Goal: Check status: Check status

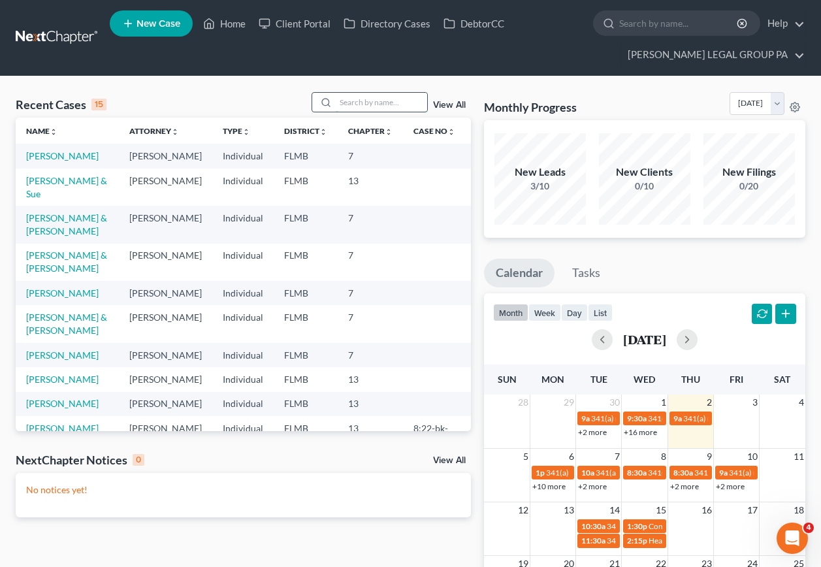
drag, startPoint x: 370, startPoint y: 98, endPoint x: 377, endPoint y: 105, distance: 9.2
click at [377, 105] on input "search" at bounding box center [381, 102] width 91 height 19
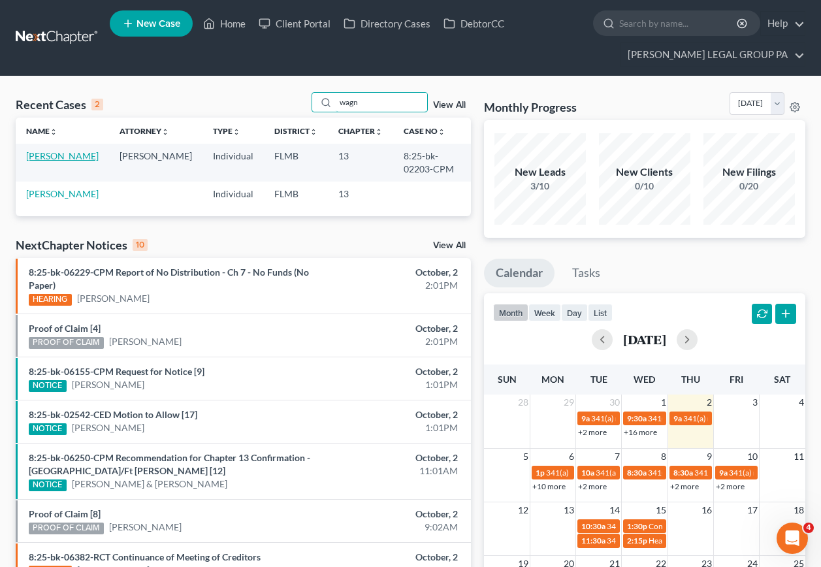
type input "wagn"
click at [68, 157] on link "[PERSON_NAME]" at bounding box center [62, 155] width 73 height 11
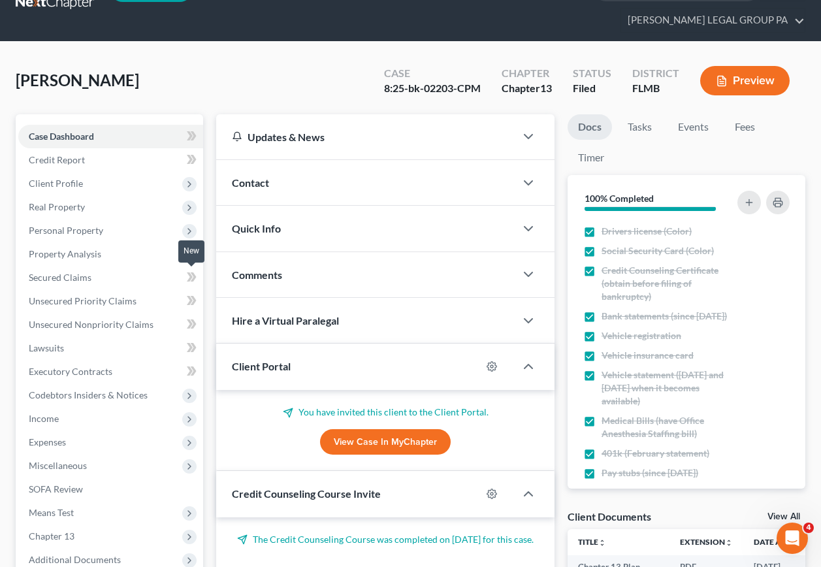
scroll to position [261, 0]
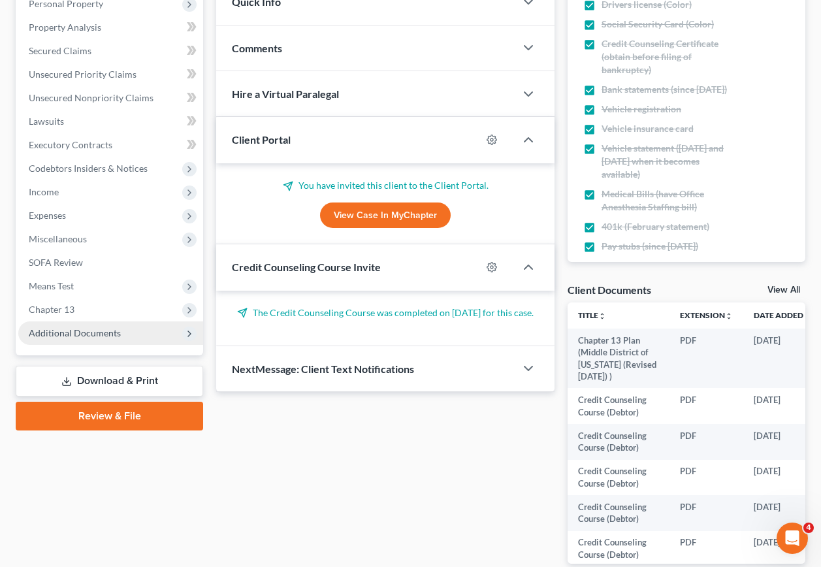
click at [133, 334] on span "Additional Documents" at bounding box center [110, 333] width 185 height 24
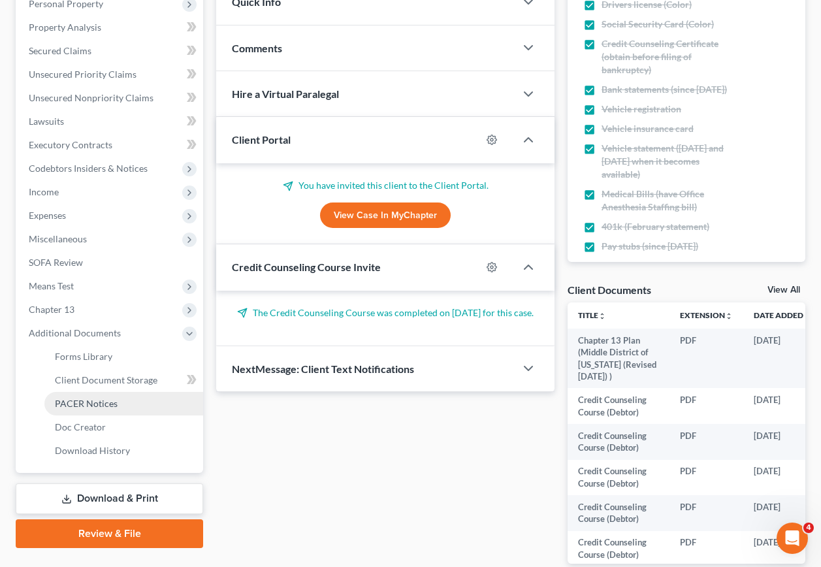
click at [127, 399] on link "PACER Notices" at bounding box center [123, 404] width 159 height 24
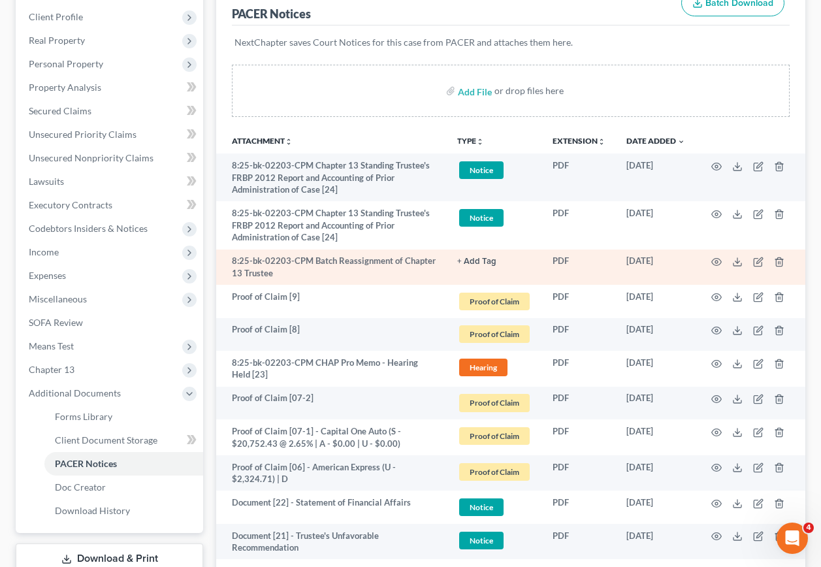
scroll to position [196, 0]
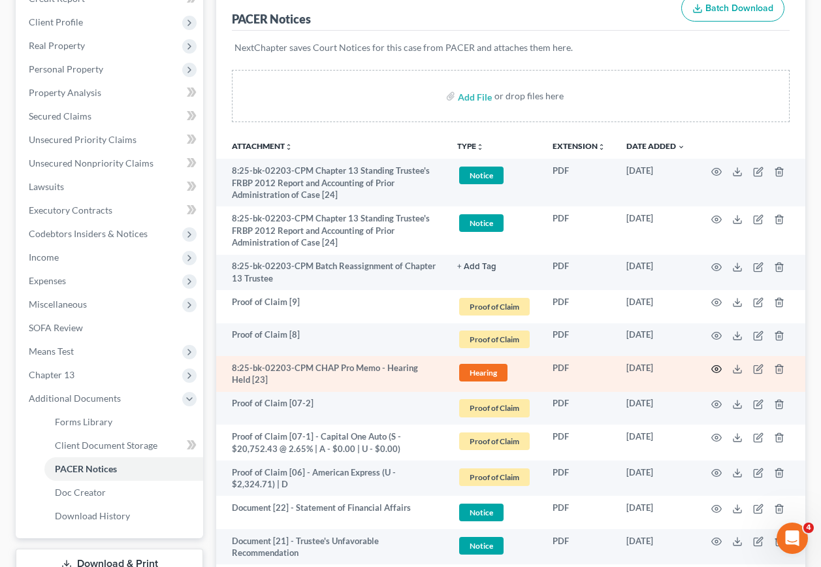
click at [718, 365] on icon "button" at bounding box center [716, 369] width 10 height 10
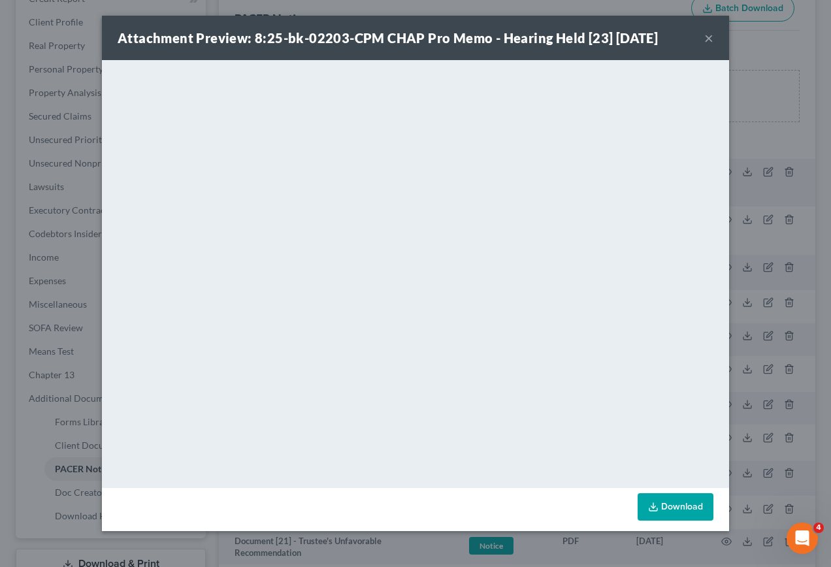
click at [707, 33] on button "×" at bounding box center [708, 38] width 9 height 16
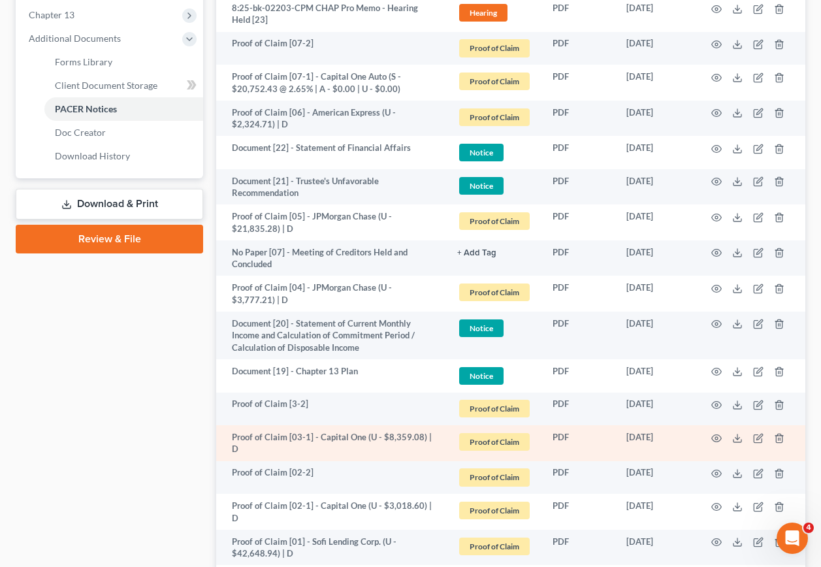
scroll to position [555, 0]
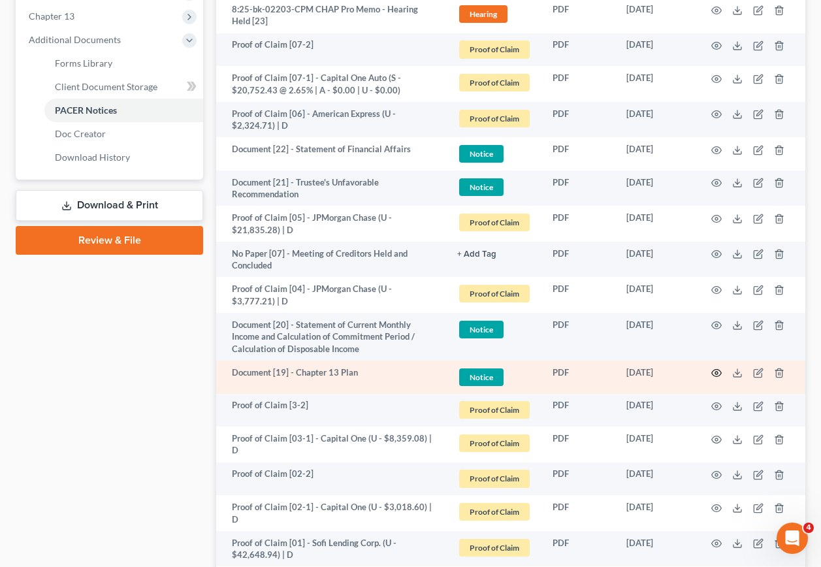
click at [717, 374] on icon "button" at bounding box center [716, 373] width 10 height 10
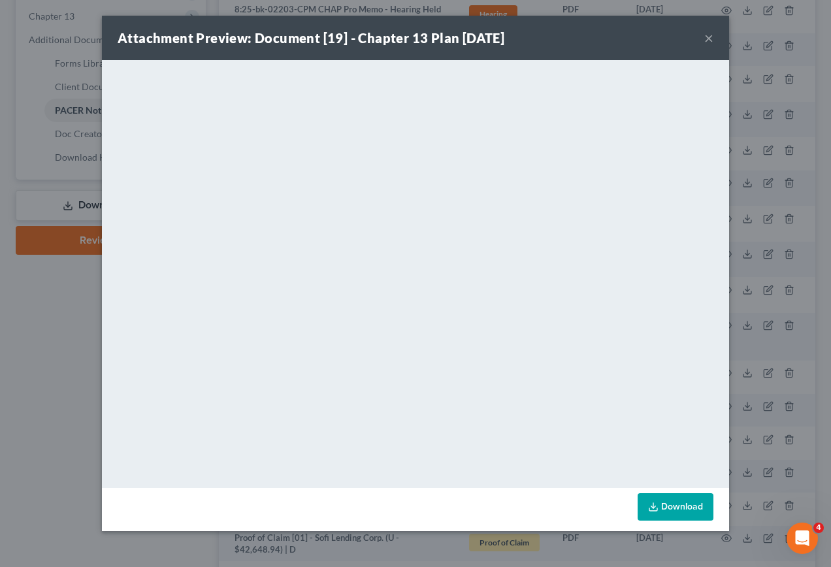
click at [712, 37] on button "×" at bounding box center [708, 38] width 9 height 16
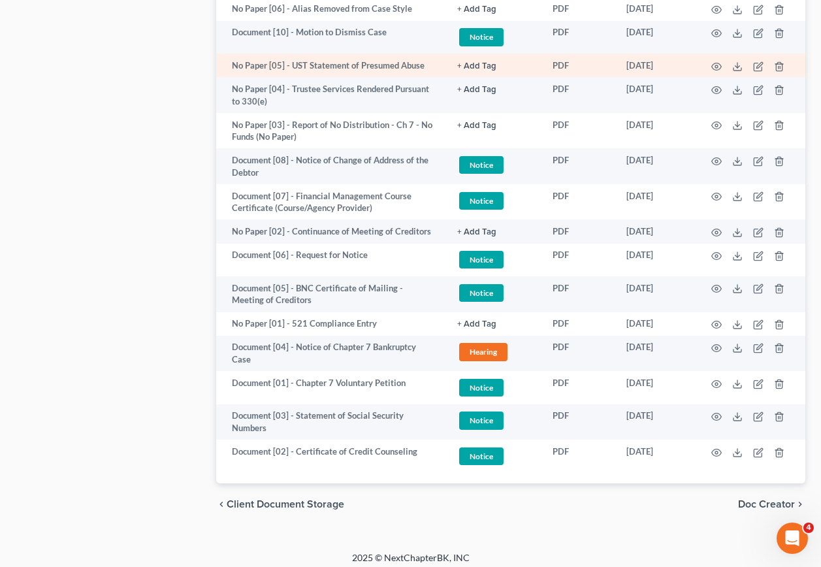
scroll to position [1339, 0]
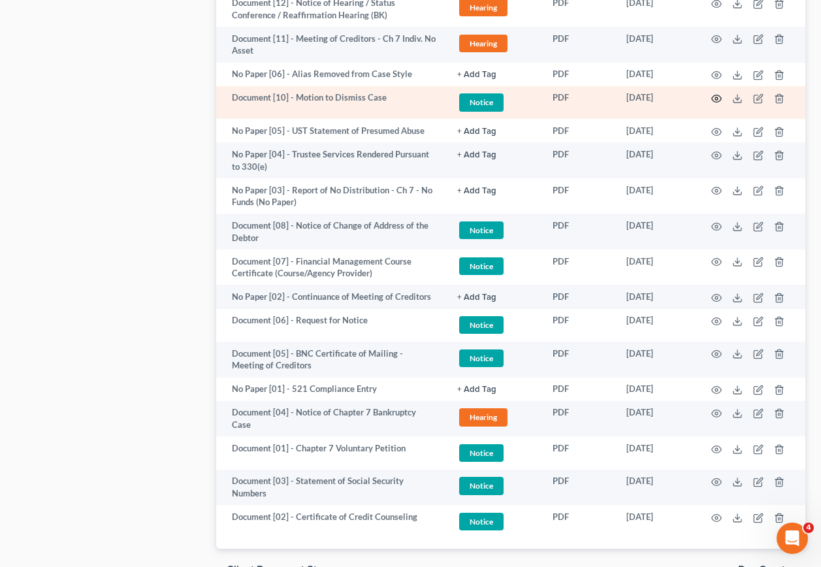
click at [717, 93] on icon "button" at bounding box center [716, 98] width 10 height 10
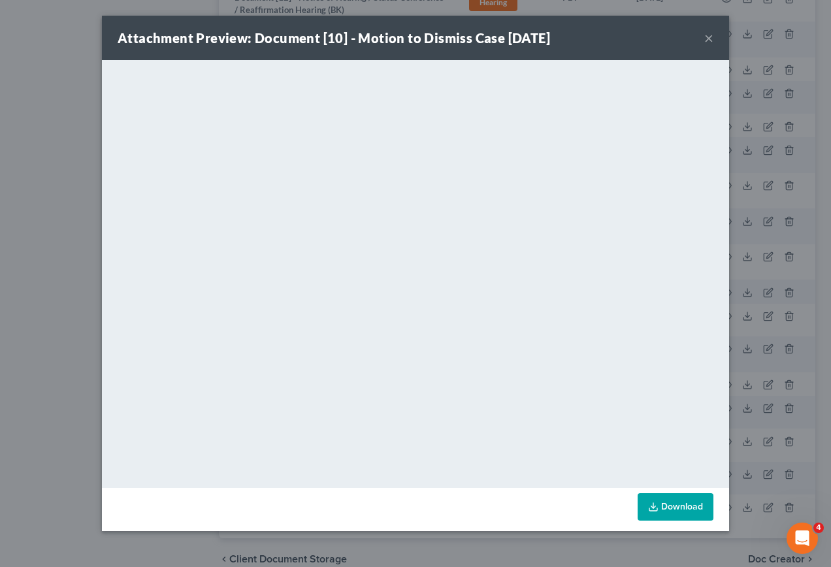
click at [707, 40] on button "×" at bounding box center [708, 38] width 9 height 16
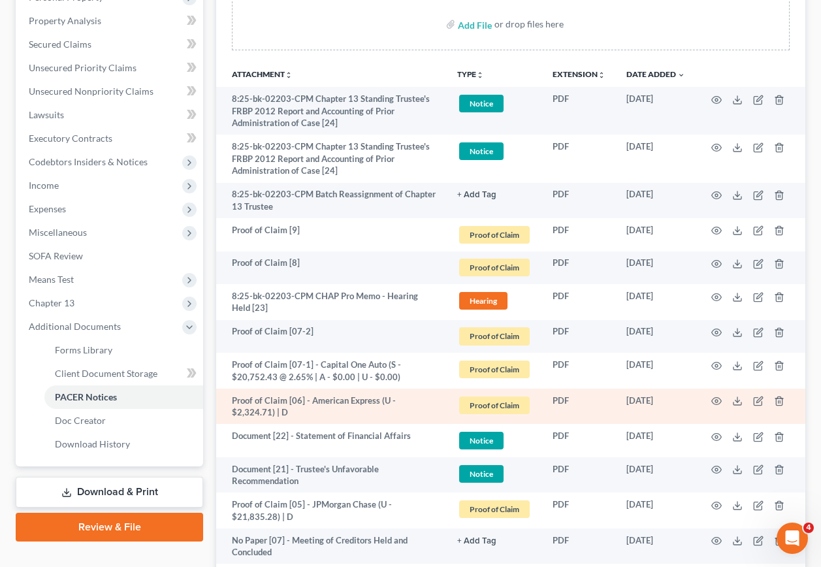
scroll to position [228, 0]
